Goal: Information Seeking & Learning: Learn about a topic

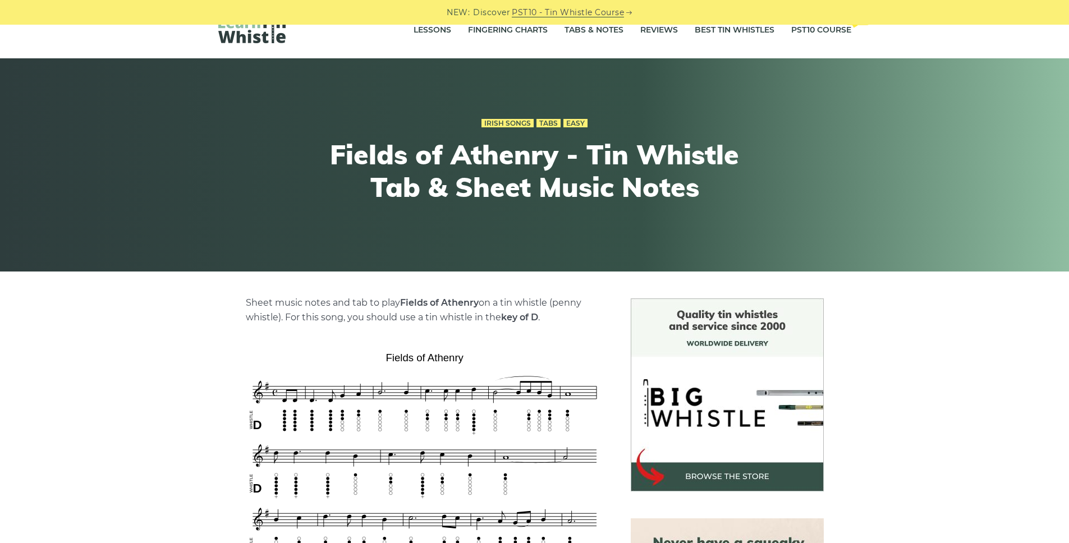
scroll to position [370, 0]
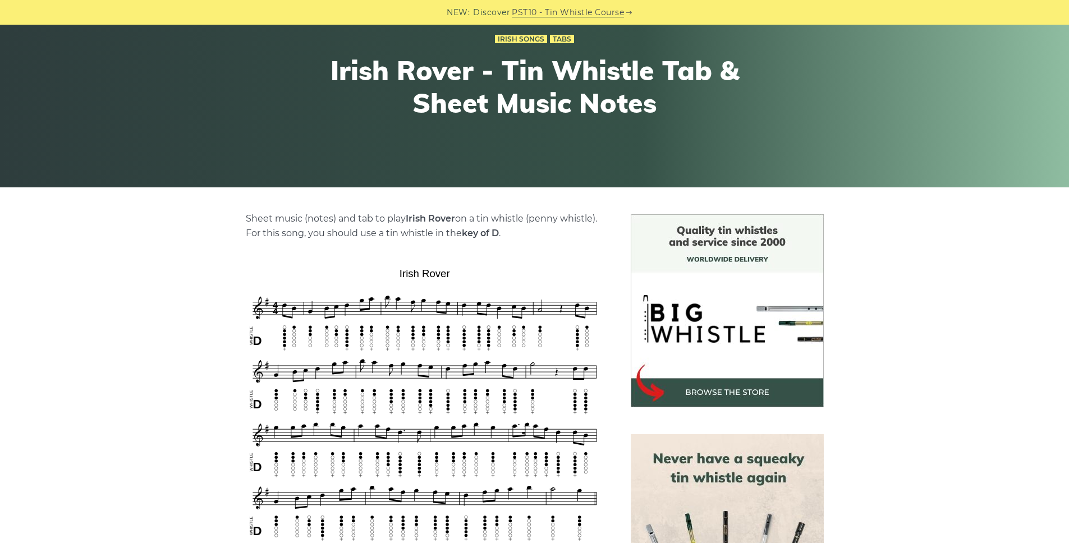
scroll to position [314, 0]
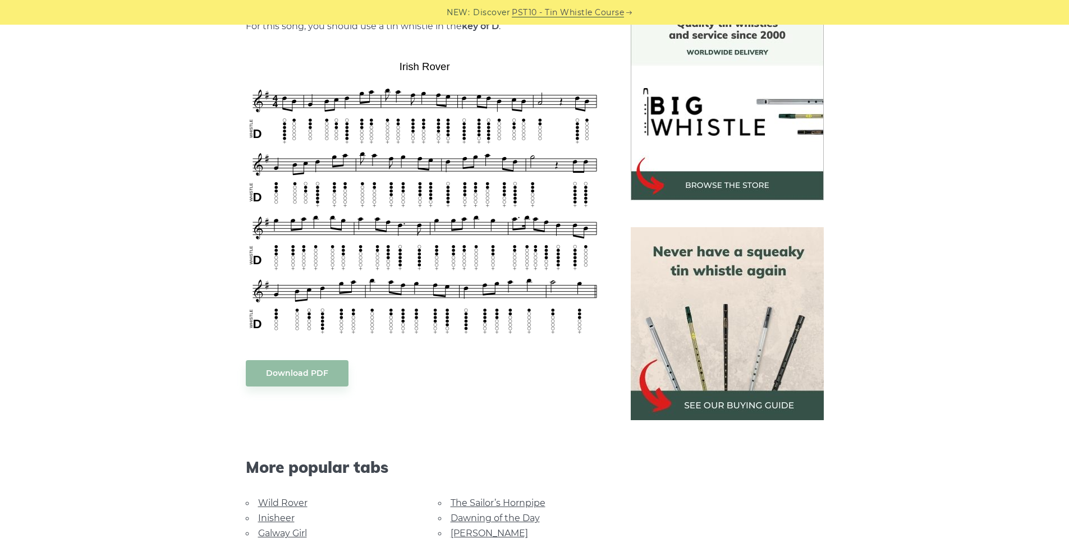
click at [300, 532] on link "Galway Girl" at bounding box center [282, 533] width 49 height 11
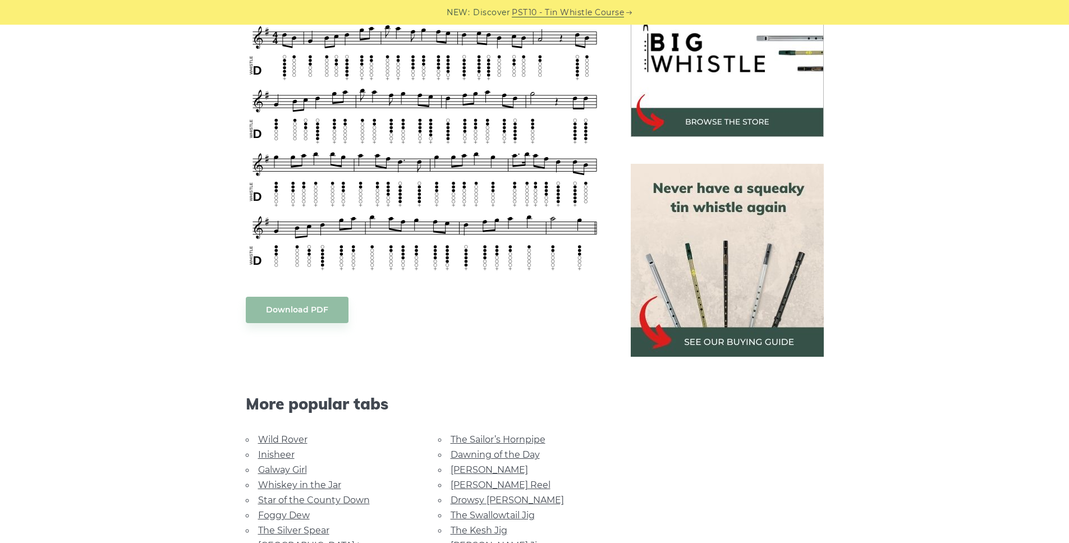
scroll to position [585, 0]
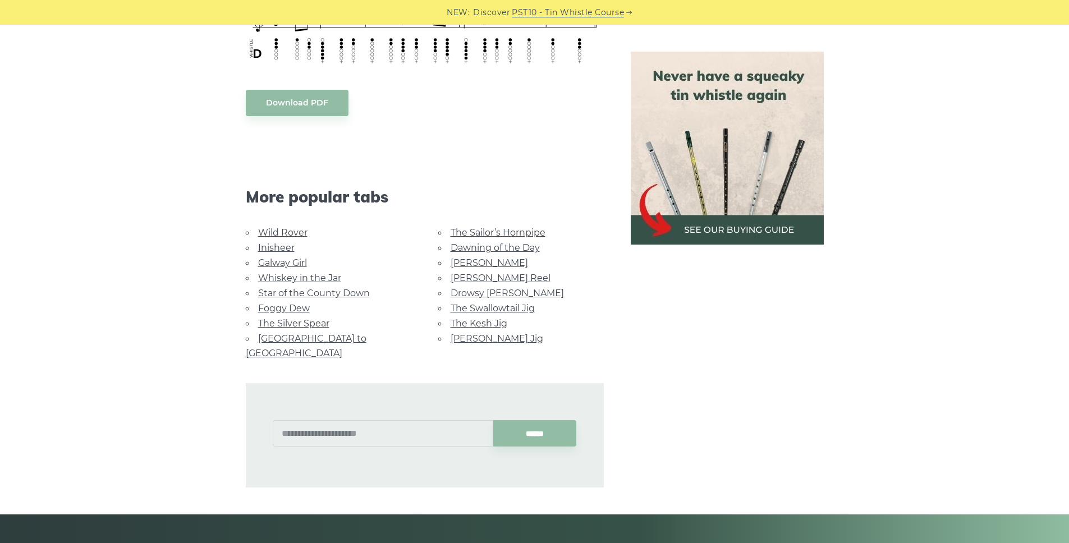
click at [496, 277] on link "[PERSON_NAME] Reel" at bounding box center [501, 278] width 100 height 11
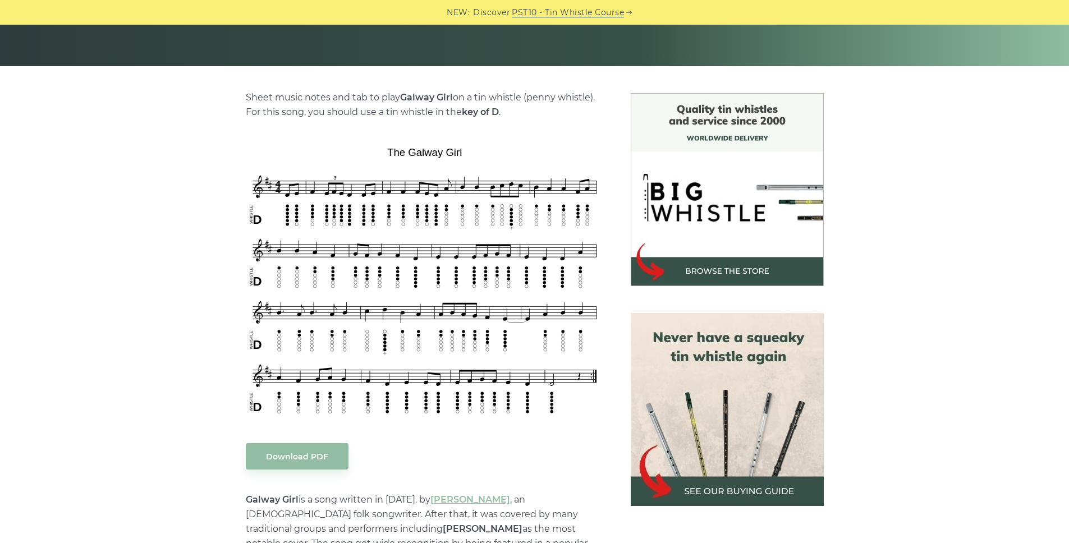
scroll to position [229, 0]
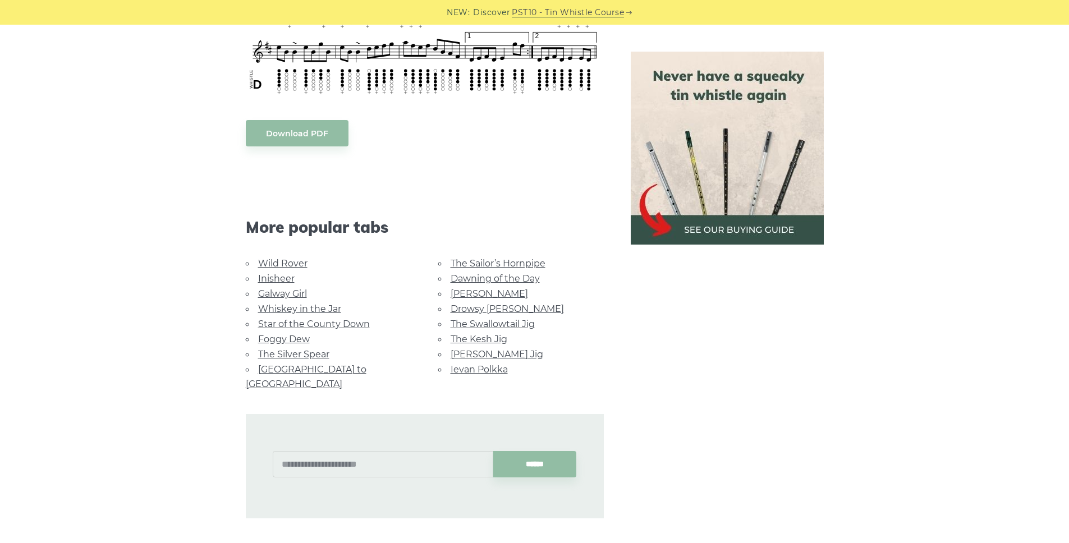
scroll to position [644, 0]
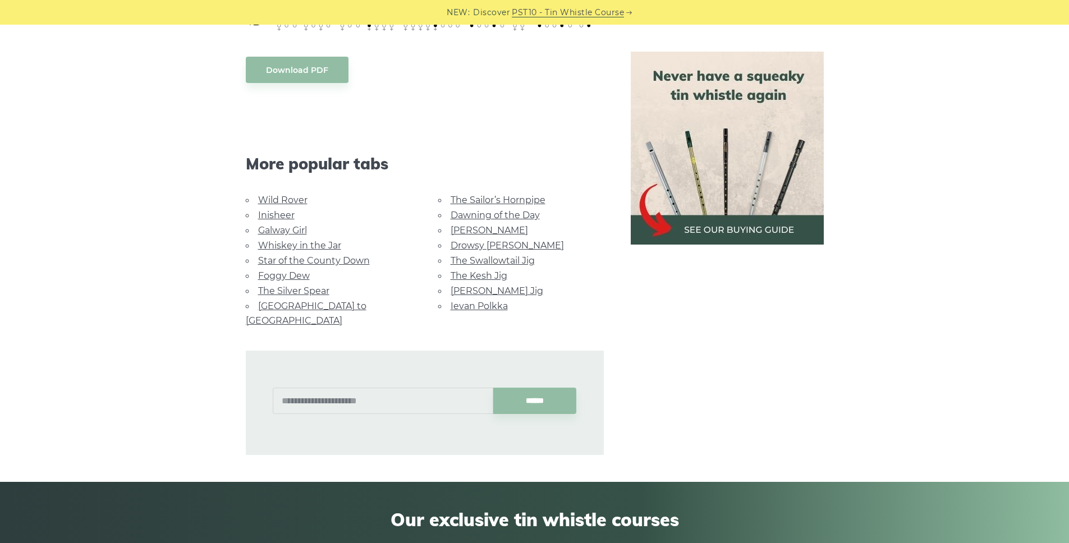
click at [497, 243] on link "Drowsy [PERSON_NAME]" at bounding box center [507, 245] width 113 height 11
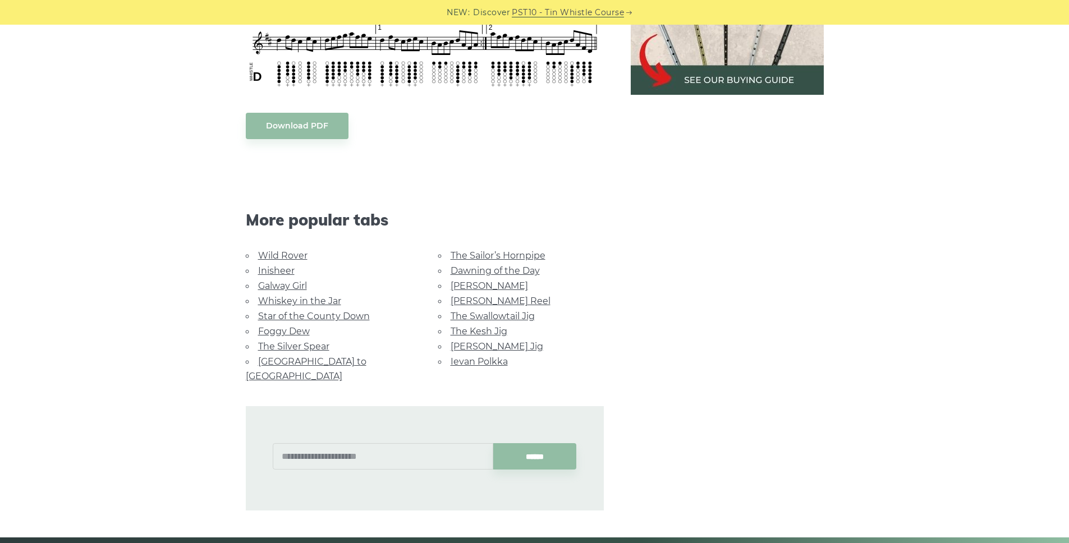
scroll to position [661, 0]
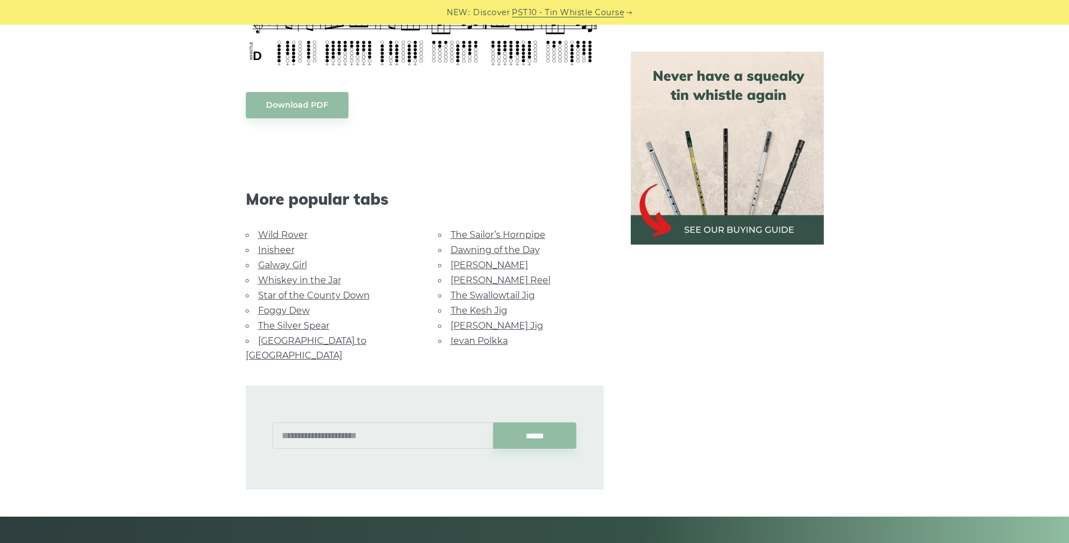
click at [322, 297] on link "Star of the County Down" at bounding box center [314, 295] width 112 height 11
click at [285, 281] on link "Whiskey in the Jar" at bounding box center [299, 280] width 83 height 11
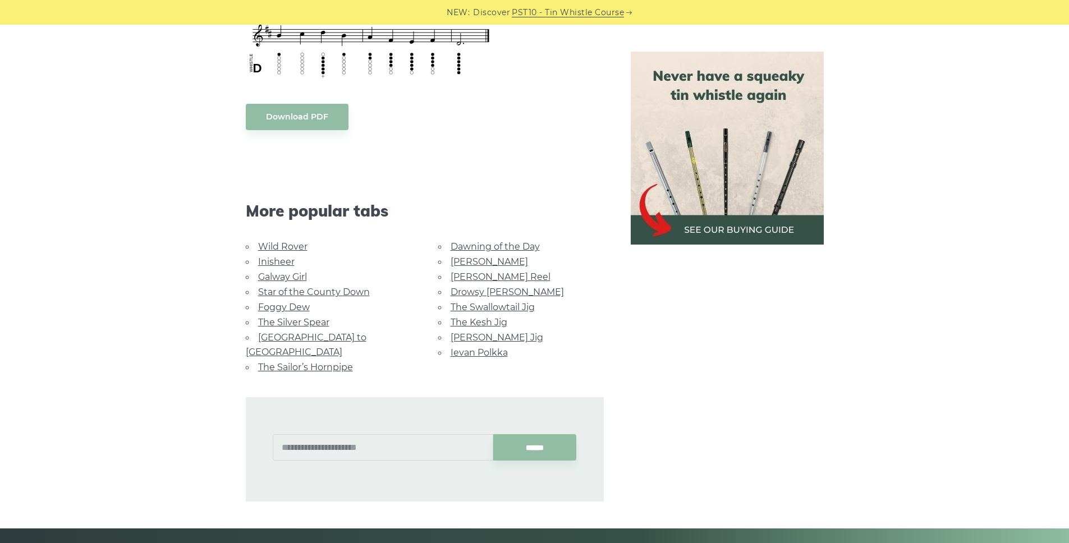
scroll to position [591, 0]
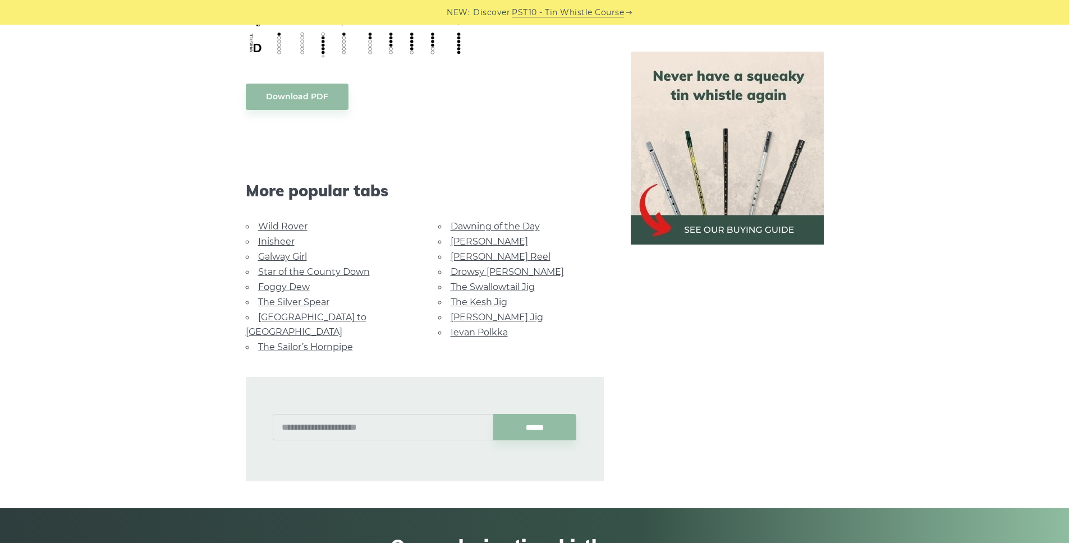
click at [298, 315] on link "[GEOGRAPHIC_DATA] to [GEOGRAPHIC_DATA]" at bounding box center [306, 324] width 121 height 25
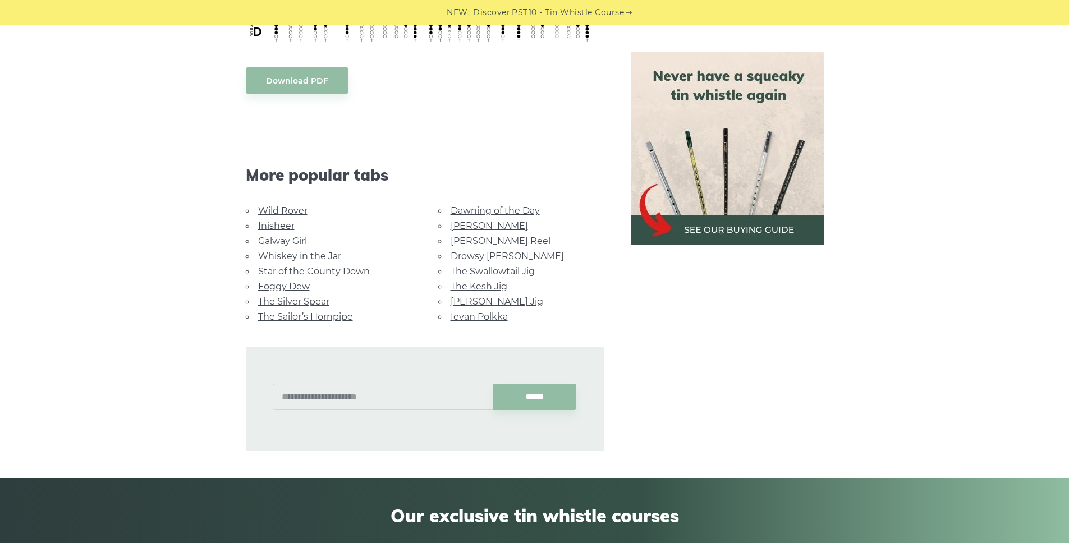
scroll to position [575, 0]
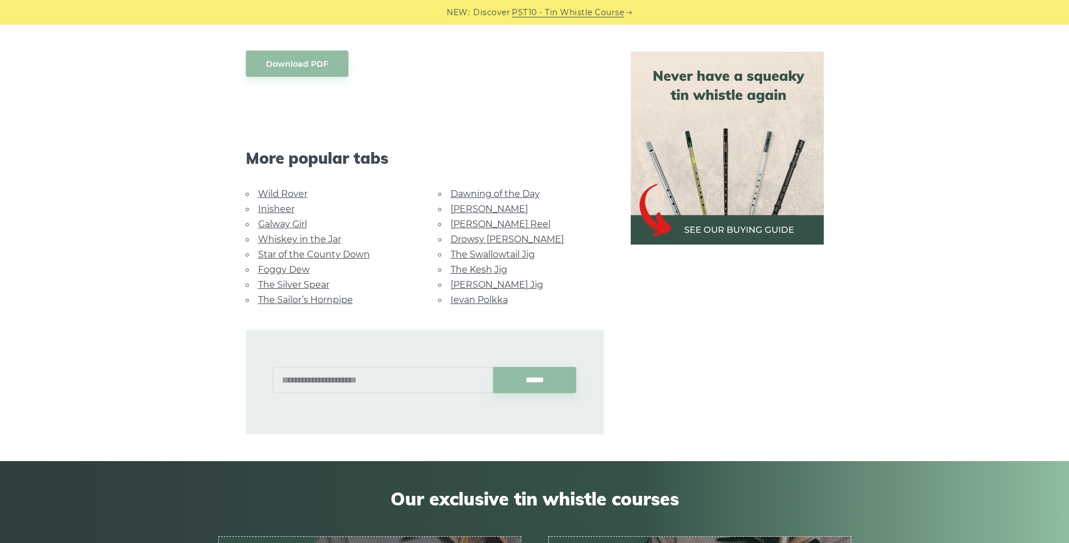
click at [291, 249] on link "Star of the County Down" at bounding box center [314, 254] width 112 height 11
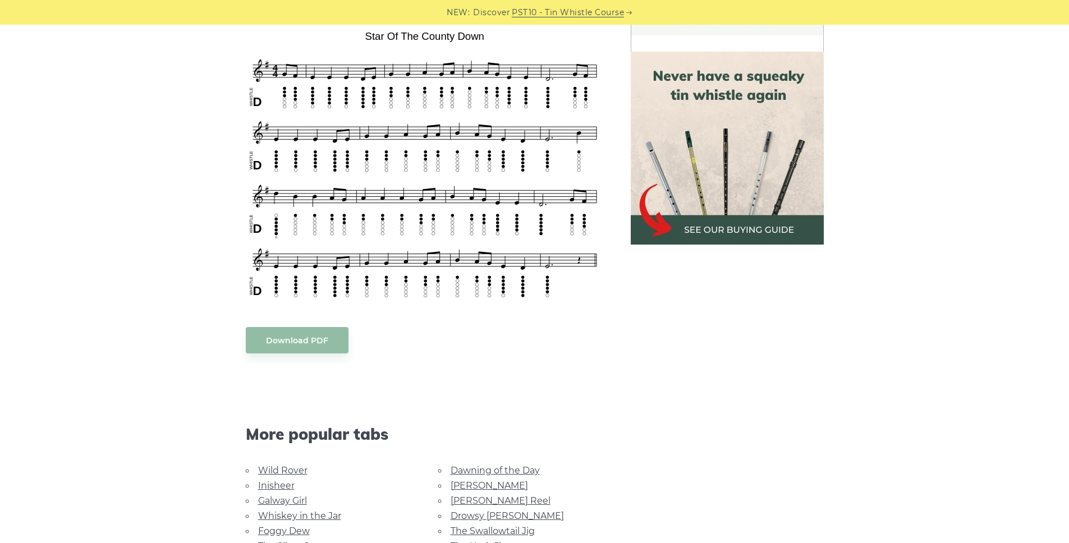
scroll to position [590, 0]
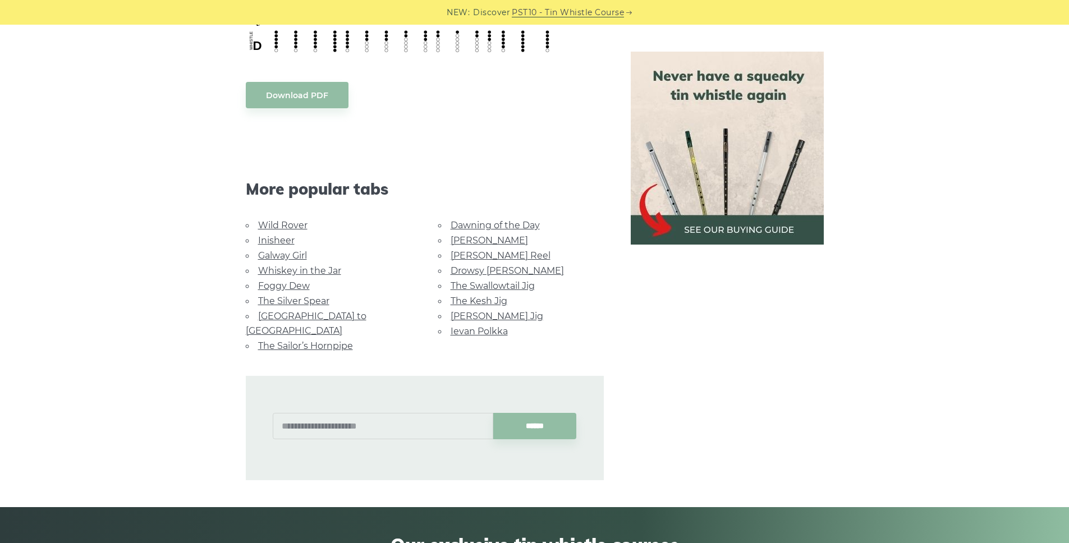
click at [291, 312] on link "Rocky Road to Dublin" at bounding box center [306, 323] width 121 height 25
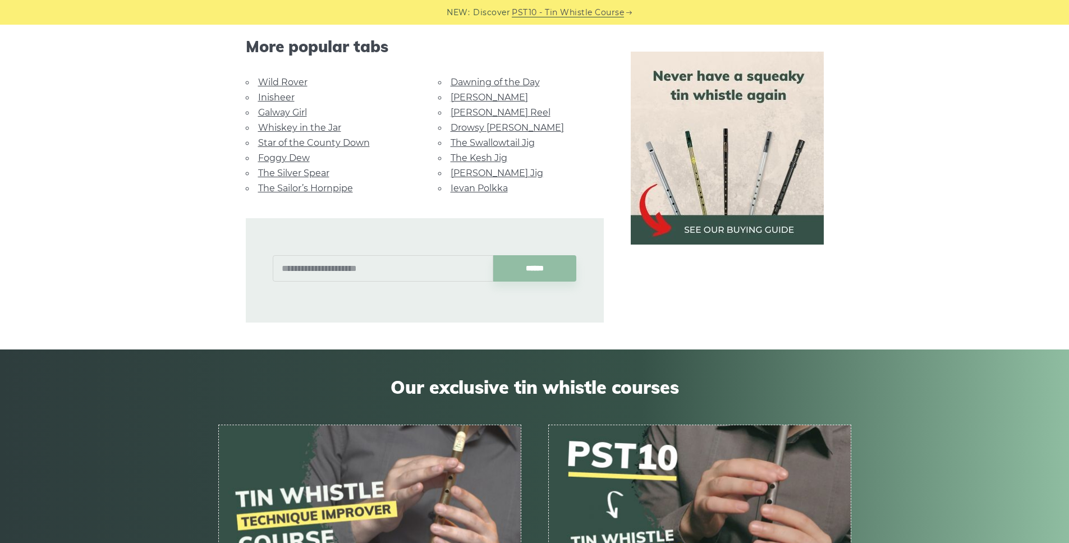
scroll to position [671, 0]
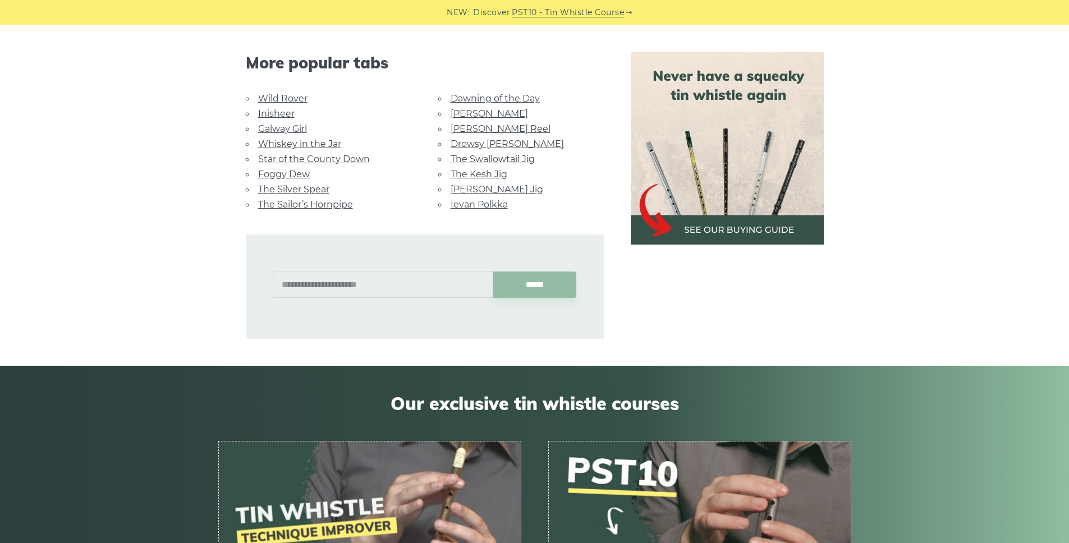
click at [482, 139] on link "Drowsy [PERSON_NAME]" at bounding box center [507, 144] width 113 height 11
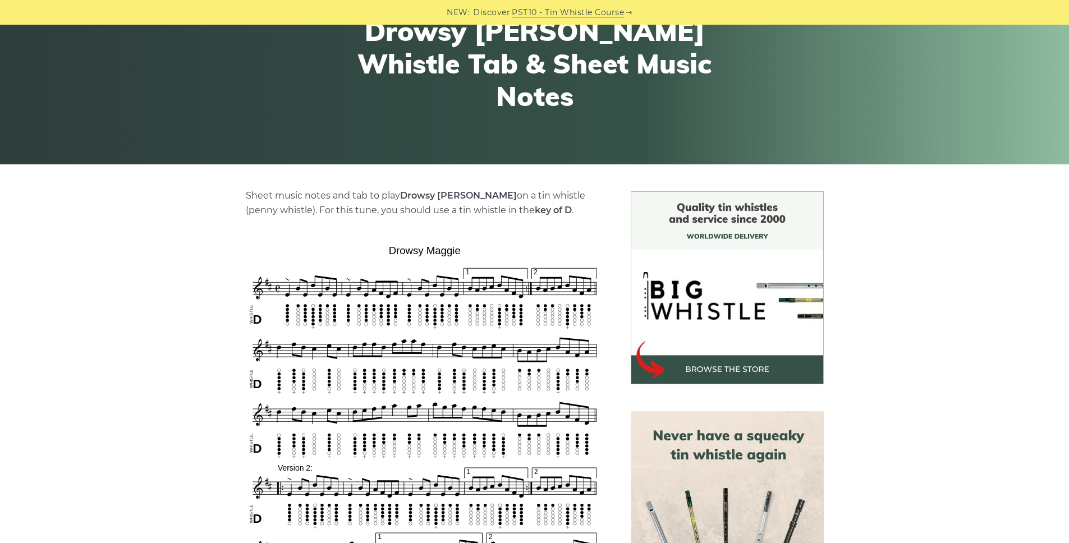
scroll to position [341, 0]
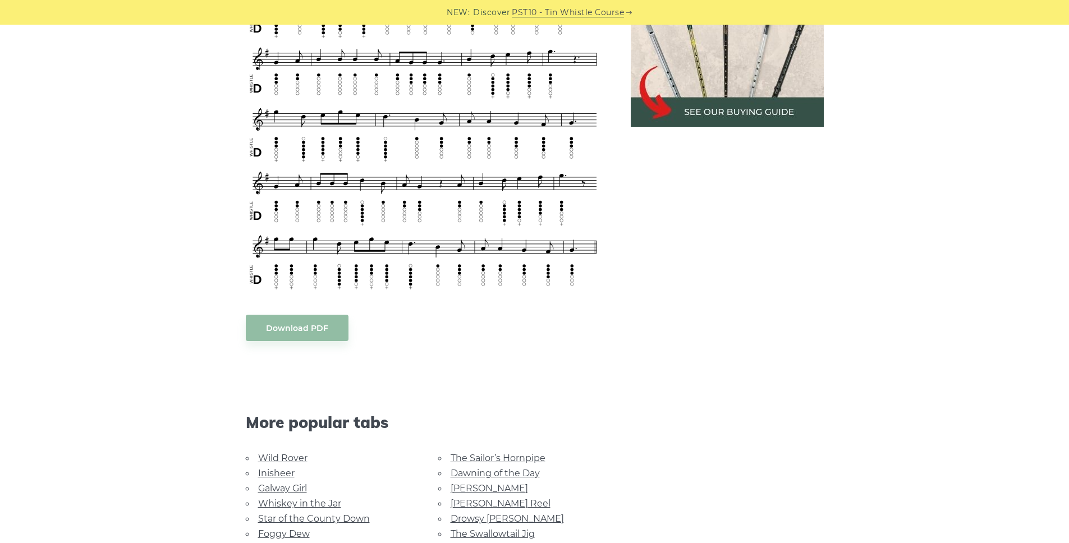
scroll to position [652, 0]
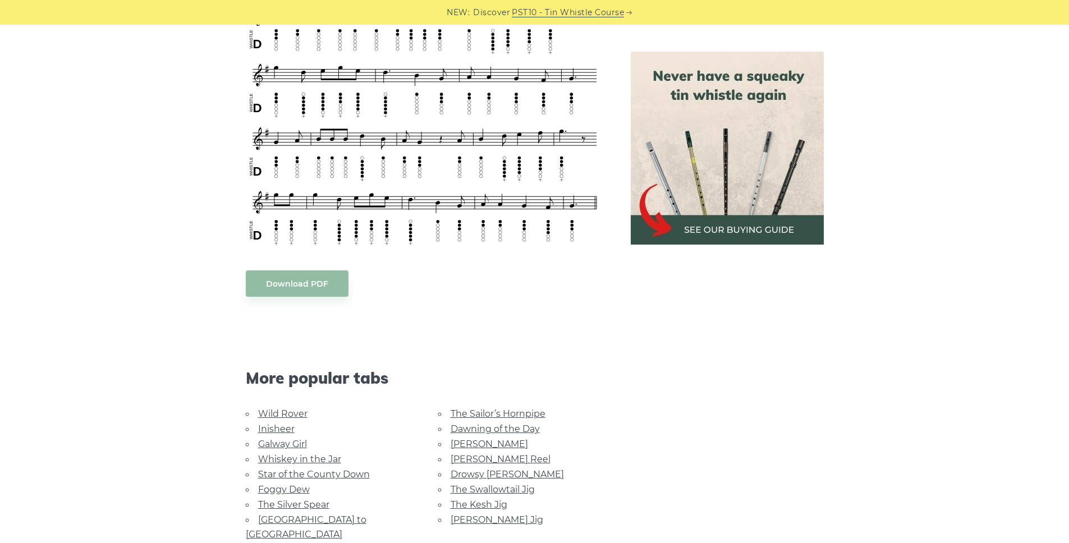
click at [276, 427] on link "Inisheer" at bounding box center [276, 429] width 36 height 11
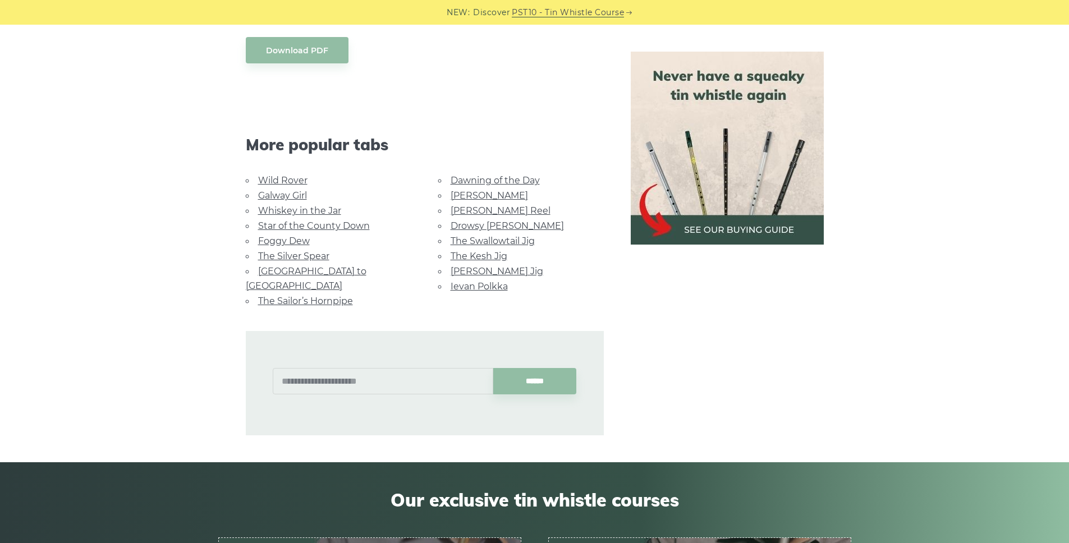
scroll to position [770, 0]
click at [303, 296] on link "The Sailor’s Hornpipe" at bounding box center [305, 301] width 95 height 11
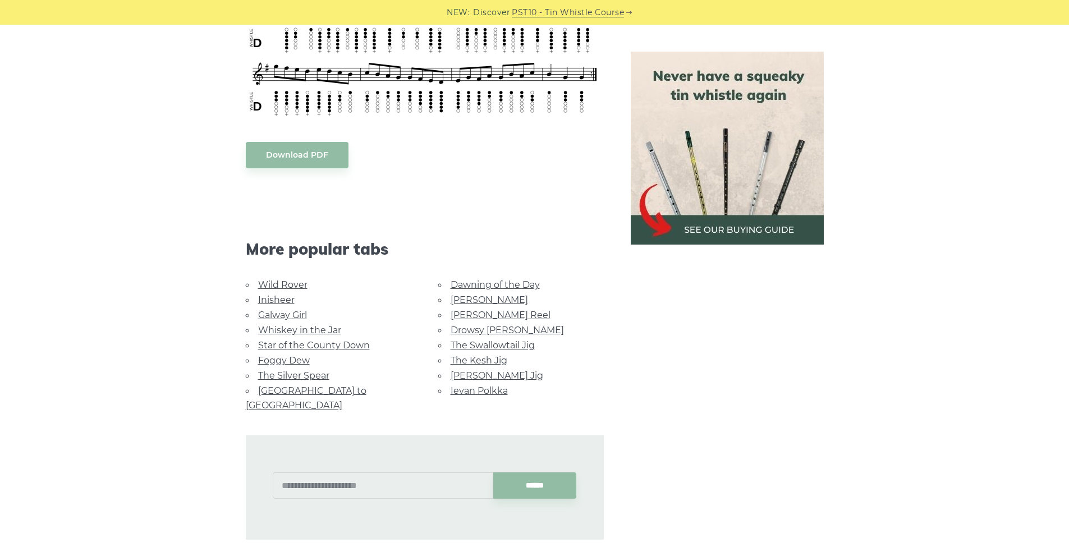
scroll to position [556, 0]
click at [283, 311] on link "Galway Girl" at bounding box center [282, 314] width 49 height 11
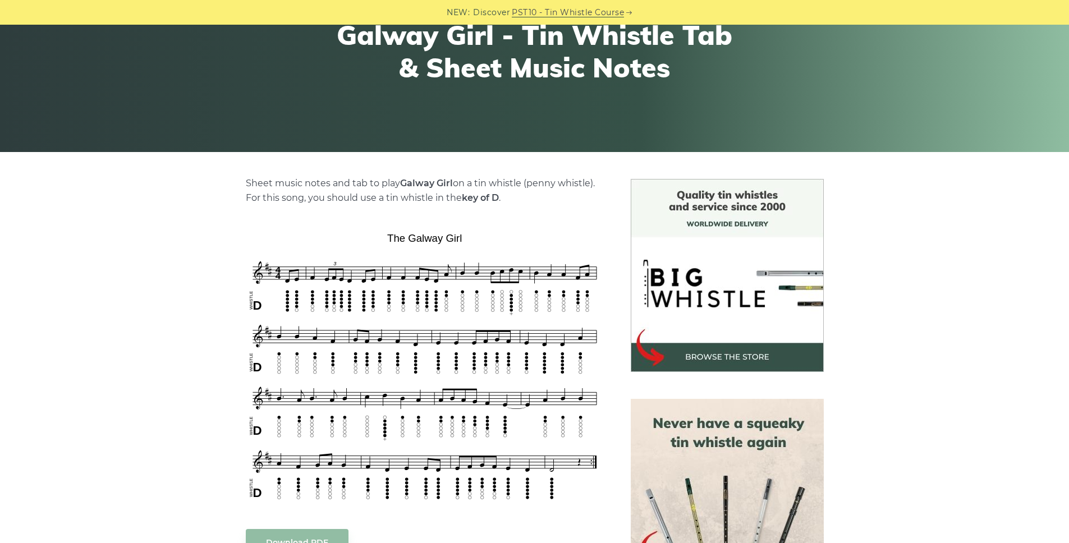
scroll to position [330, 0]
